Goal: Task Accomplishment & Management: Manage account settings

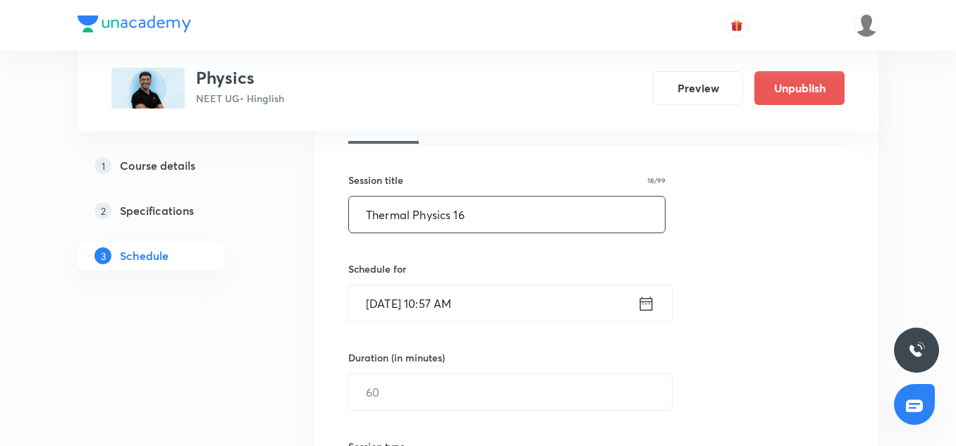
scroll to position [228, 0]
type input "Thermal Physics 16"
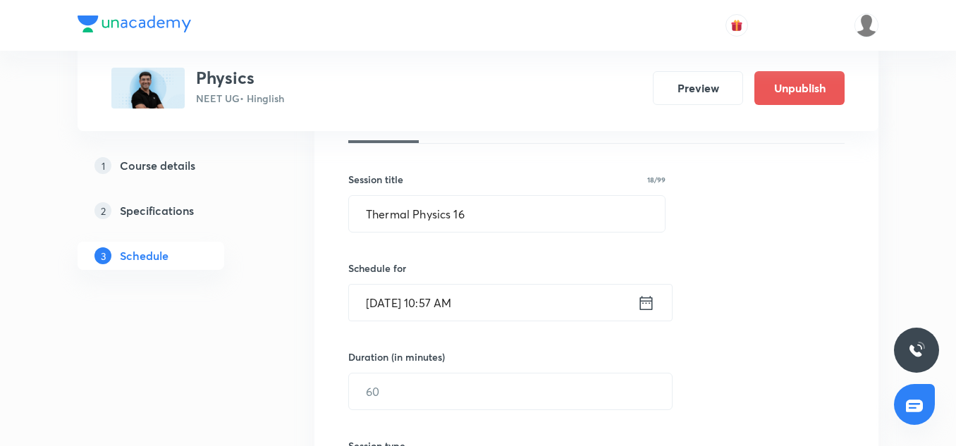
click at [486, 300] on input "[DATE] 10:57 AM" at bounding box center [493, 303] width 288 height 36
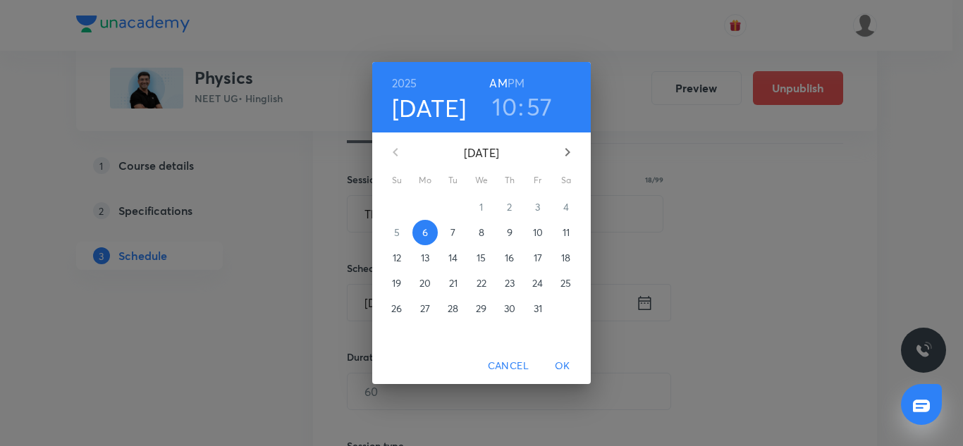
click at [510, 103] on h3 "10" at bounding box center [504, 107] width 25 height 30
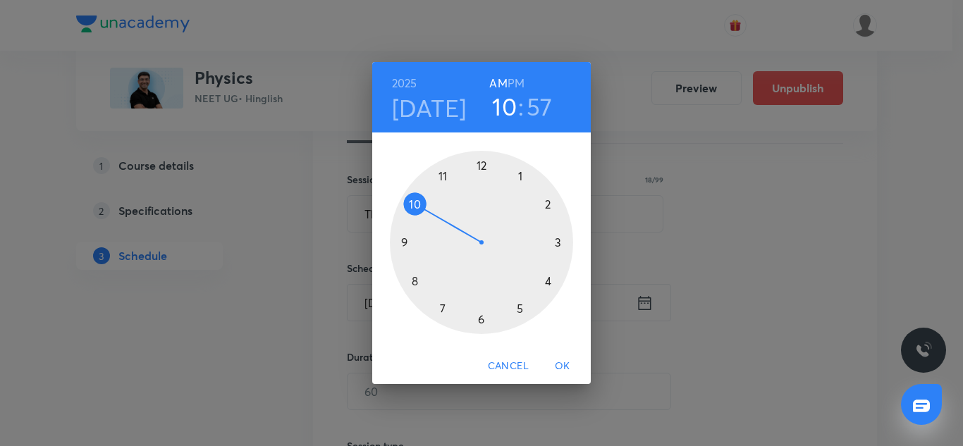
click at [443, 178] on div at bounding box center [481, 242] width 183 height 183
click at [548, 204] on div at bounding box center [481, 242] width 183 height 183
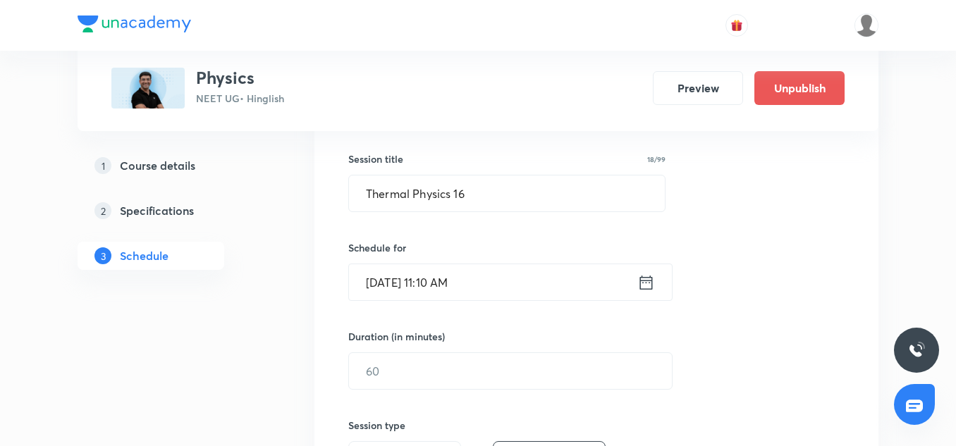
scroll to position [250, 0]
click at [461, 277] on input "[DATE] 11:10 AM" at bounding box center [493, 280] width 288 height 36
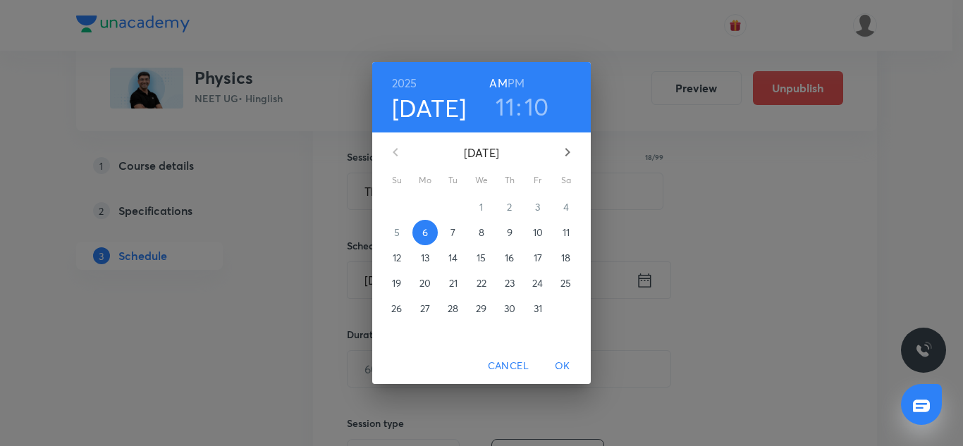
click at [531, 110] on h3 "10" at bounding box center [536, 107] width 25 height 30
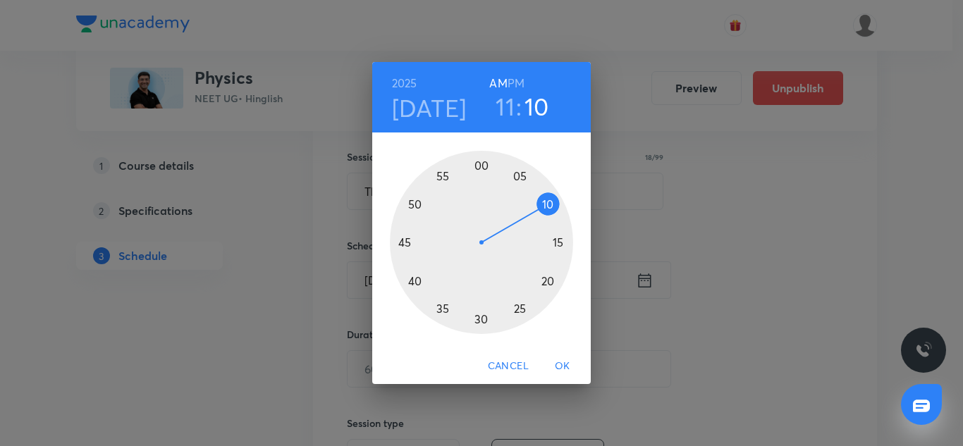
click at [481, 166] on div at bounding box center [481, 242] width 183 height 183
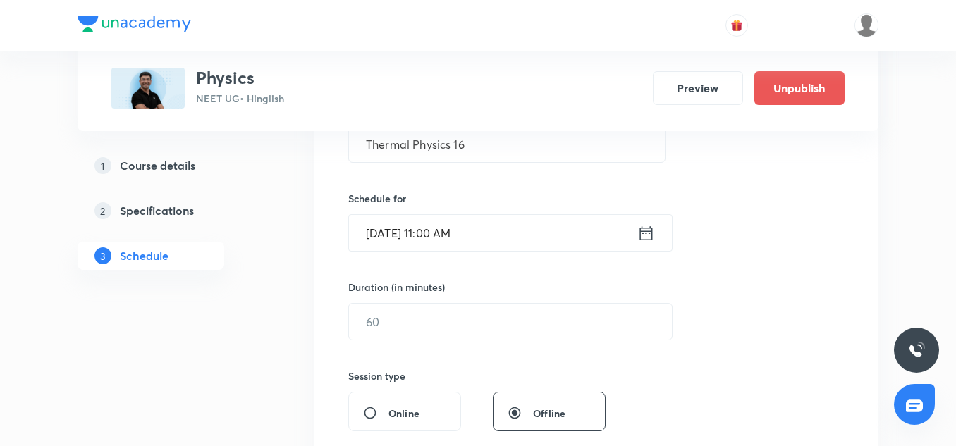
scroll to position [307, 0]
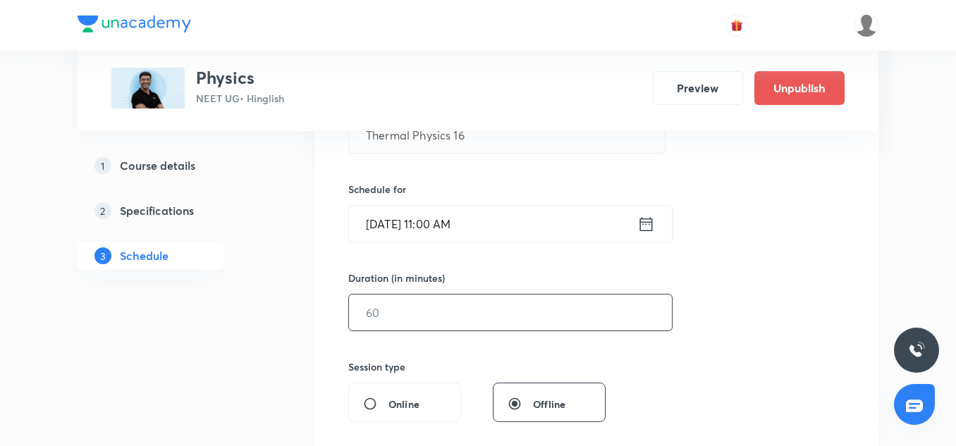
click at [403, 311] on input "text" at bounding box center [510, 313] width 323 height 36
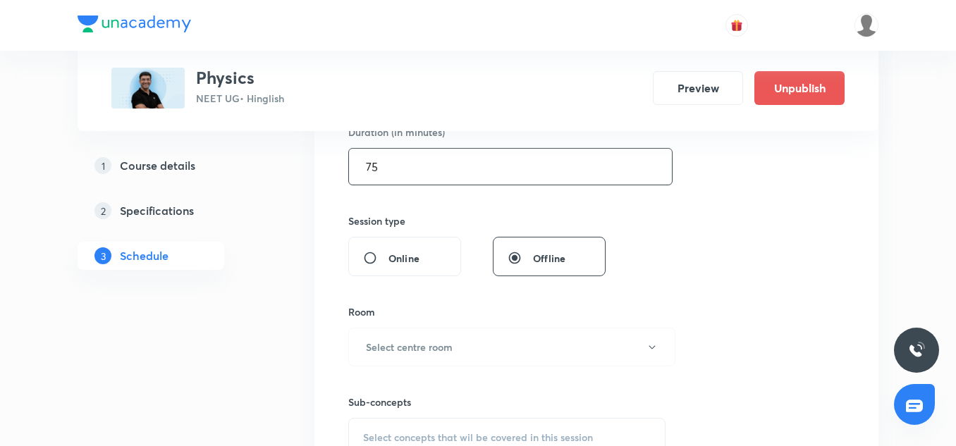
scroll to position [463, 0]
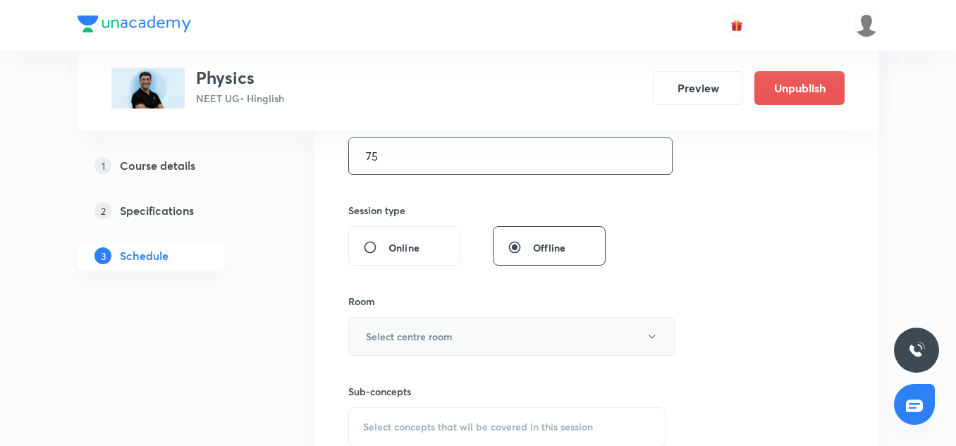
type input "75"
click at [439, 350] on button "Select centre room" at bounding box center [511, 336] width 327 height 39
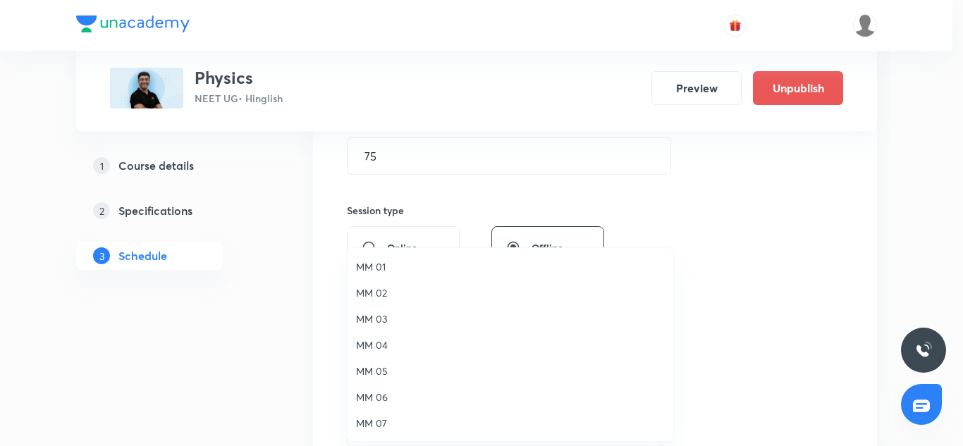
click at [439, 350] on span "MM 04" at bounding box center [510, 345] width 309 height 15
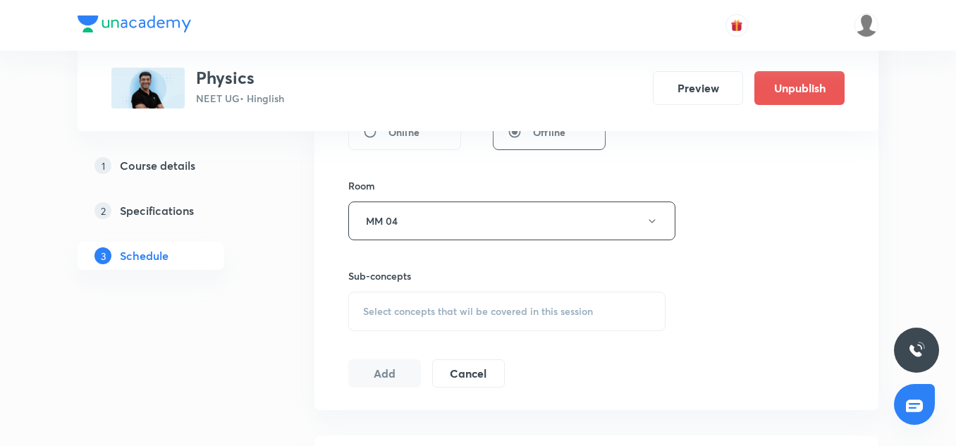
click at [469, 319] on div "Select concepts that wil be covered in this session" at bounding box center [506, 311] width 317 height 39
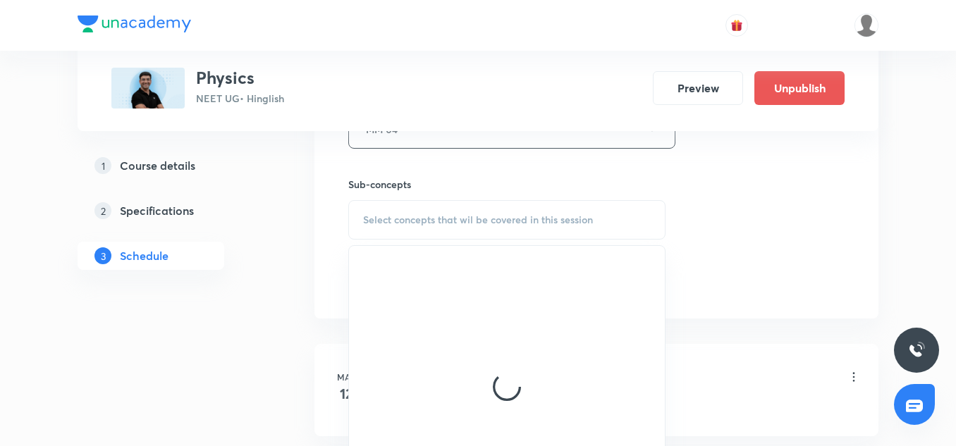
scroll to position [671, 0]
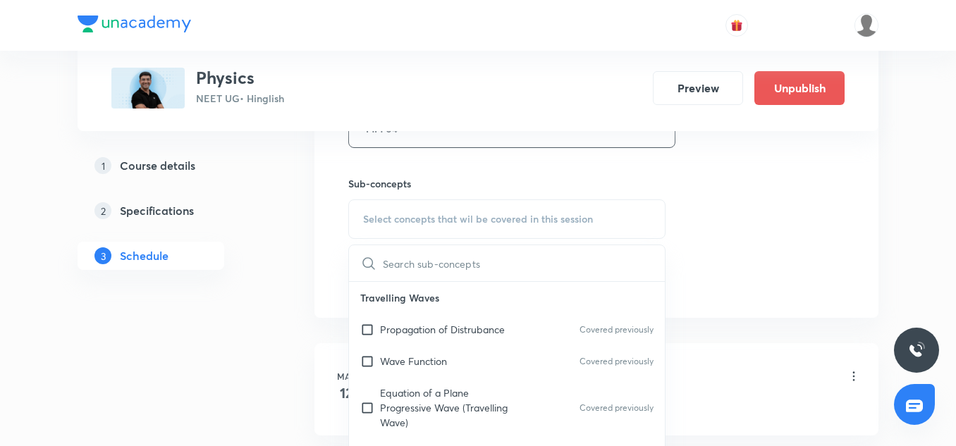
click at [427, 348] on div "Wave Function Covered previously" at bounding box center [507, 361] width 316 height 32
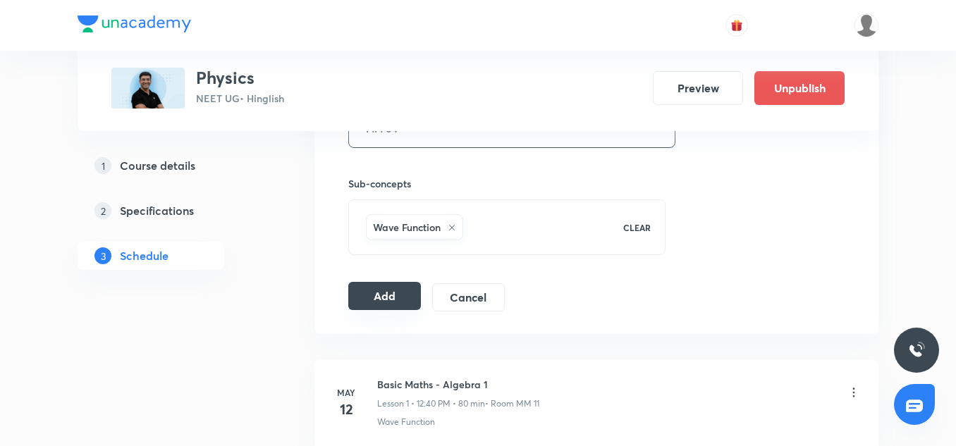
click at [400, 297] on button "Add" at bounding box center [384, 296] width 73 height 28
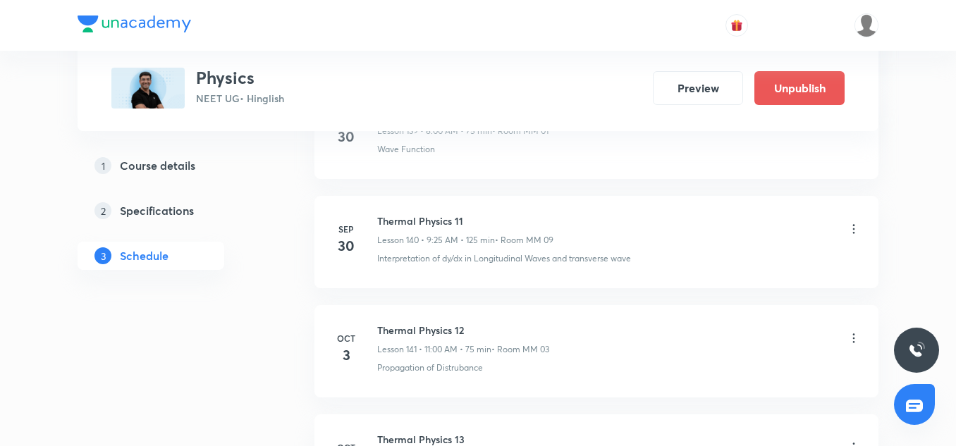
scroll to position [15878, 0]
